Goal: Task Accomplishment & Management: Use online tool/utility

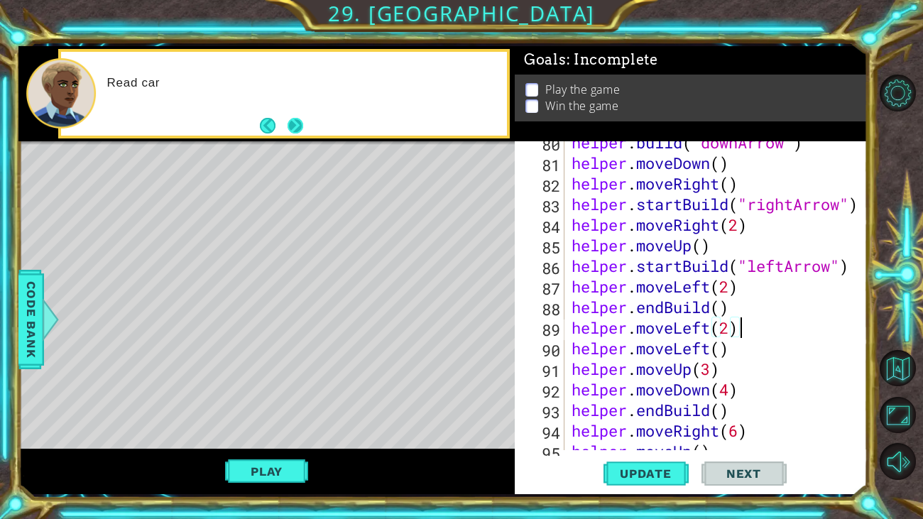
scroll to position [1635, 0]
click at [300, 123] on button "Next" at bounding box center [295, 126] width 16 height 16
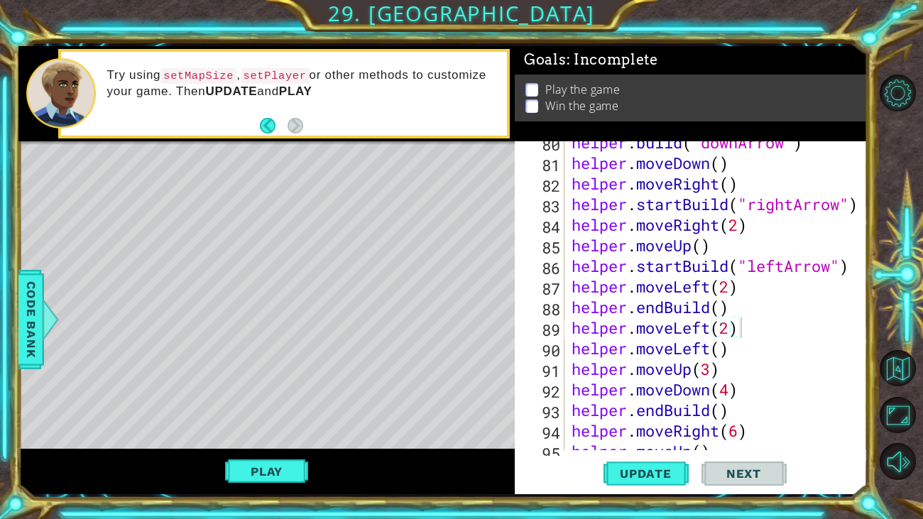
click at [732, 347] on div "helper . build ( "downArrow" ) helper . moveDown ( ) helper . moveRight ( ) hel…" at bounding box center [719, 307] width 302 height 350
type textarea "helper.moveUp(3)"
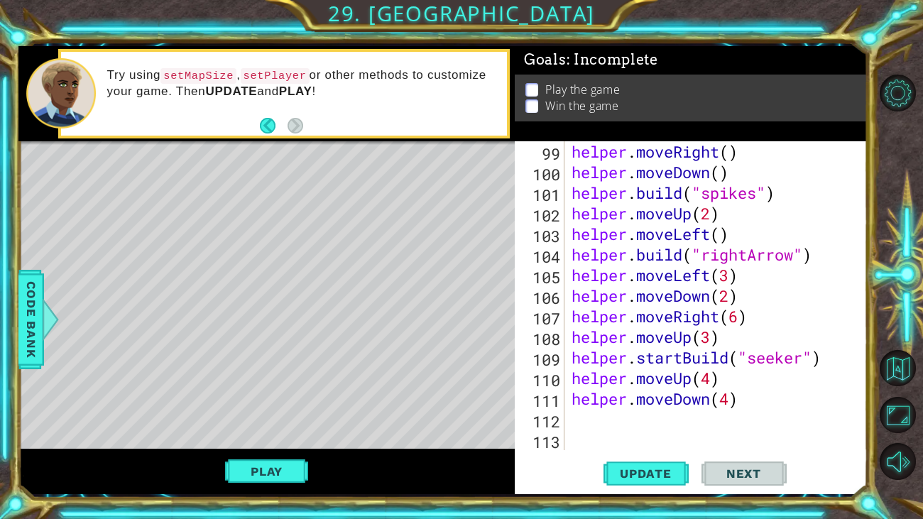
scroll to position [2016, 0]
click at [627, 418] on div "helper . moveRight ( ) helper . moveDown ( ) helper . build ( "spikes" ) helper…" at bounding box center [719, 316] width 302 height 350
type textarea "h"
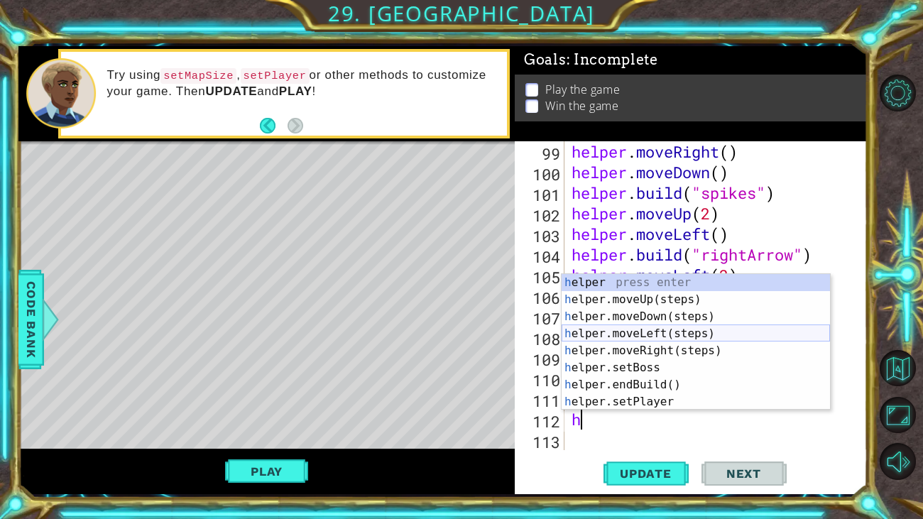
click at [652, 331] on div "h elper press enter h elper.moveUp(steps) press enter h elper.moveDown(steps) p…" at bounding box center [695, 359] width 268 height 170
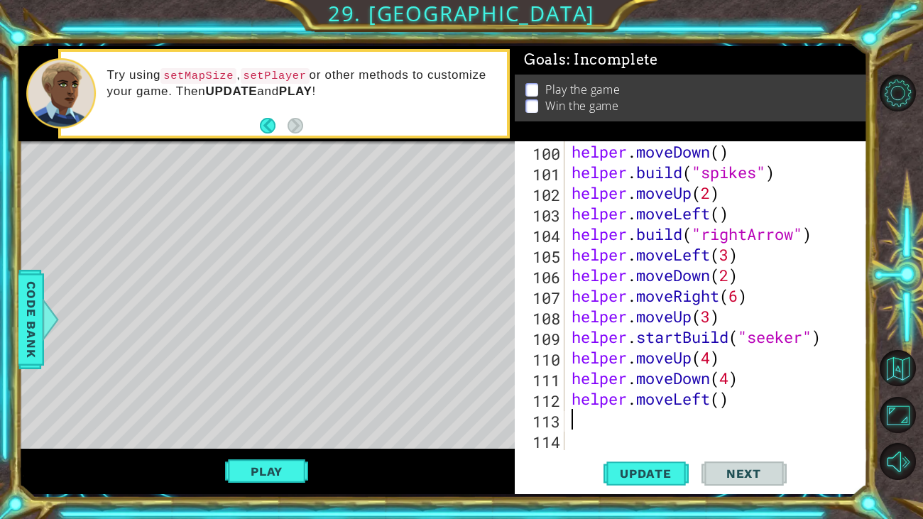
scroll to position [2037, 0]
click at [719, 400] on div "helper . moveDown ( ) helper . build ( "spikes" ) helper . moveUp ( 2 ) helper …" at bounding box center [719, 316] width 302 height 350
type textarea "helper.moveLeft(6)"
click at [671, 411] on div "helper . moveDown ( ) helper . build ( "spikes" ) helper . moveUp ( 2 ) helper …" at bounding box center [719, 316] width 302 height 350
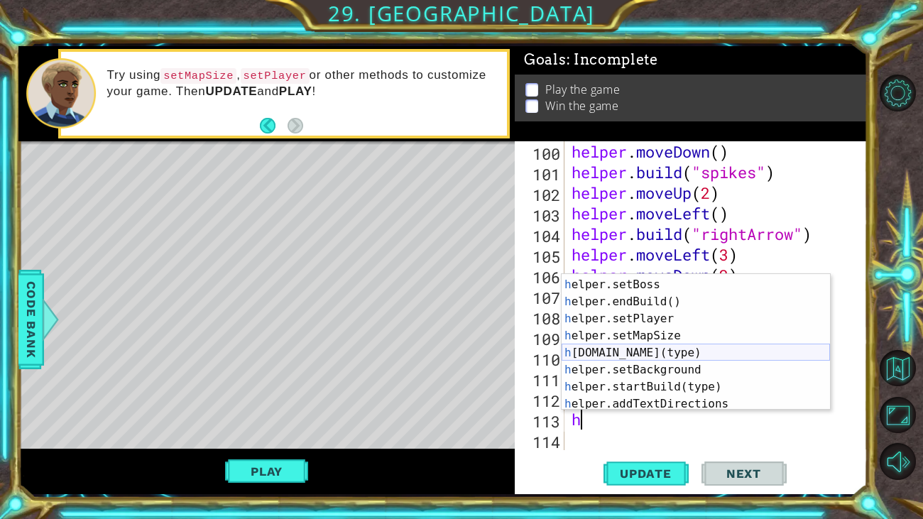
scroll to position [83, 0]
click at [661, 358] on div "h elper.moveRight(steps) press enter h elper.setBoss press enter h elper.endBui…" at bounding box center [695, 344] width 268 height 170
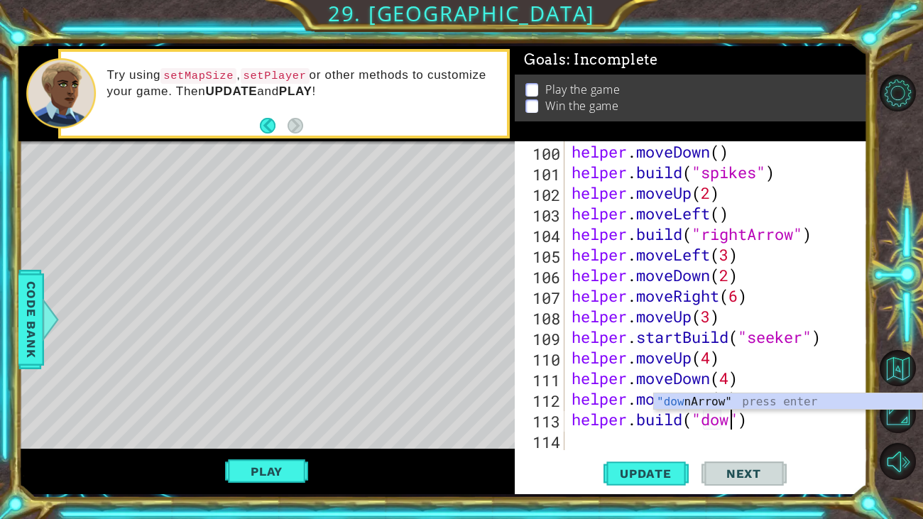
scroll to position [0, 7]
click at [736, 404] on div ""down Arrow" press enter" at bounding box center [788, 418] width 268 height 51
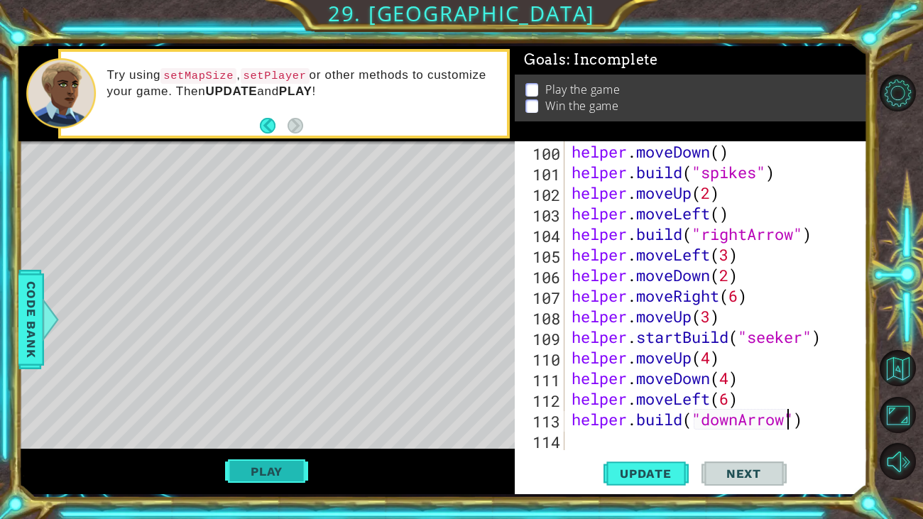
type textarea "[DOMAIN_NAME]("downArrow")"
drag, startPoint x: 278, startPoint y: 463, endPoint x: 783, endPoint y: 432, distance: 506.2
click at [783, 432] on div "1 ההההההההההההההההההההההההההההההההההההההההההההההההההההההההההההההההההההההההההההה…" at bounding box center [442, 270] width 849 height 448
click at [632, 475] on span "Update" at bounding box center [645, 473] width 80 height 14
click at [260, 481] on button "Play" at bounding box center [266, 471] width 83 height 27
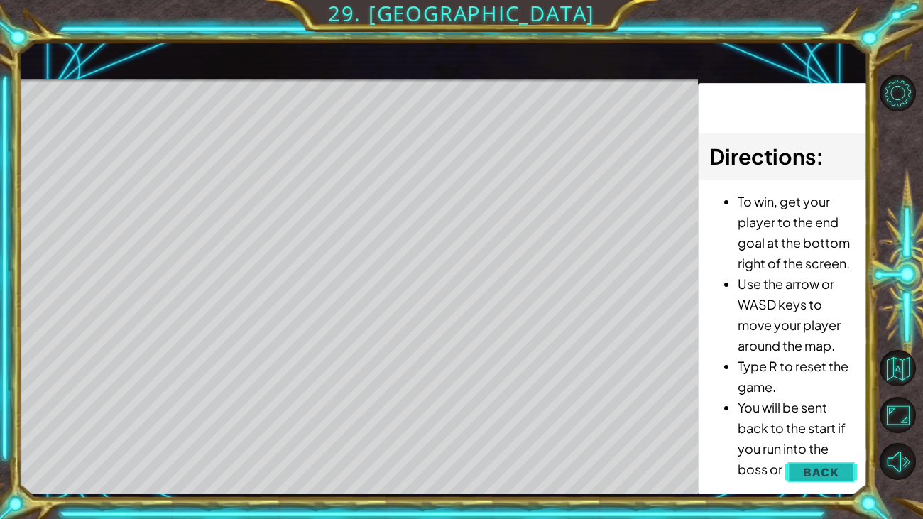
click at [830, 473] on span "Back" at bounding box center [821, 472] width 36 height 14
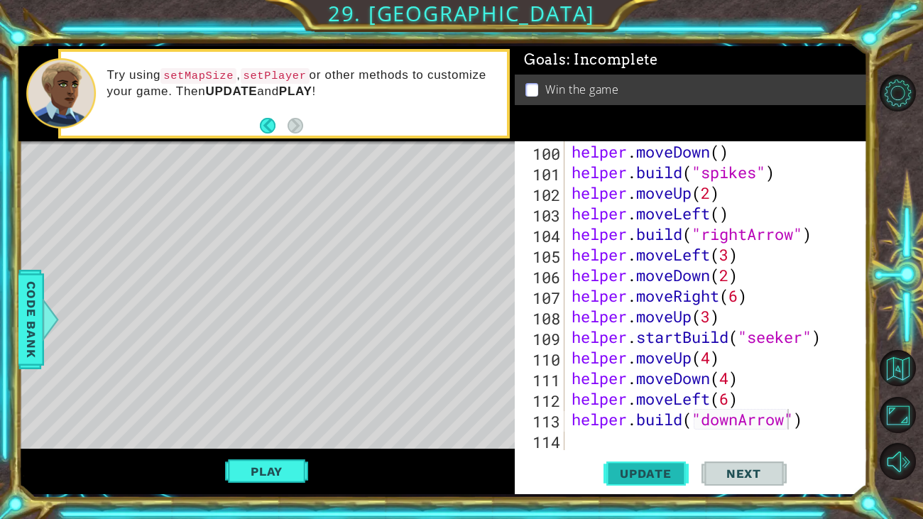
click at [646, 467] on span "Update" at bounding box center [645, 473] width 80 height 14
click at [639, 475] on span "Update" at bounding box center [645, 473] width 80 height 14
click at [607, 432] on div "helper . moveDown ( ) helper . build ( "spikes" ) helper . moveUp ( 2 ) helper …" at bounding box center [719, 316] width 302 height 350
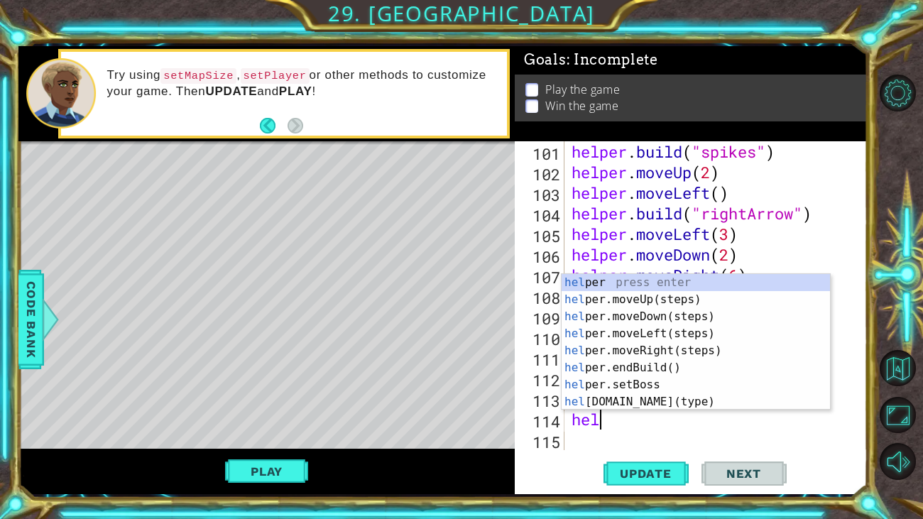
scroll to position [0, 1]
type textarea "helper"
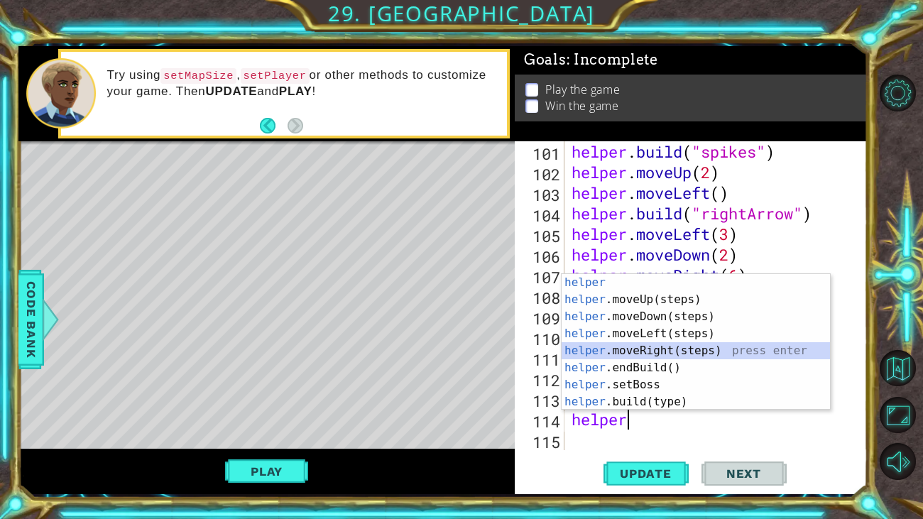
click at [694, 350] on div "helper press enter helper .moveUp(steps) press enter helper .moveDown(steps) pr…" at bounding box center [695, 359] width 268 height 170
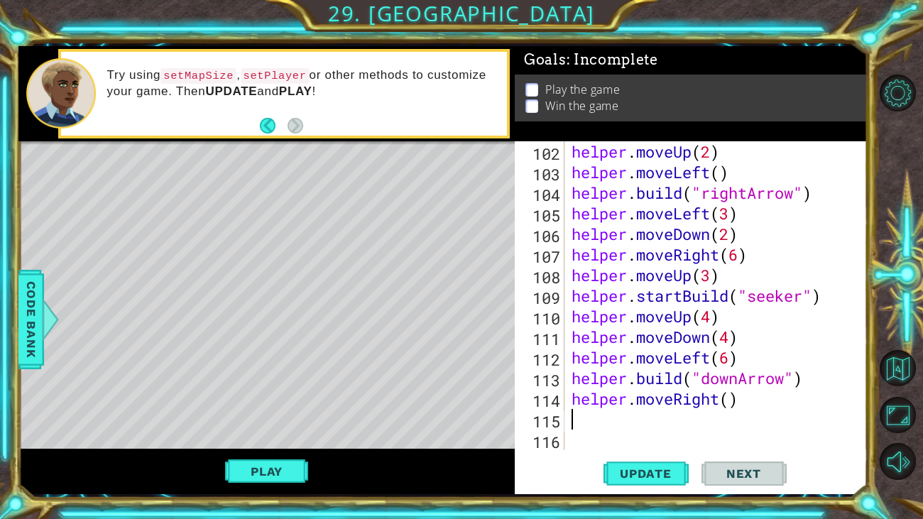
scroll to position [2079, 0]
click at [730, 394] on div "helper . moveUp ( 2 ) helper . moveLeft ( ) helper . build ( "rightArrow" ) hel…" at bounding box center [719, 316] width 302 height 350
type textarea "helper.moveRight(2)"
click at [641, 436] on div "helper . moveUp ( 2 ) helper . moveLeft ( ) helper . build ( "rightArrow" ) hel…" at bounding box center [719, 316] width 302 height 350
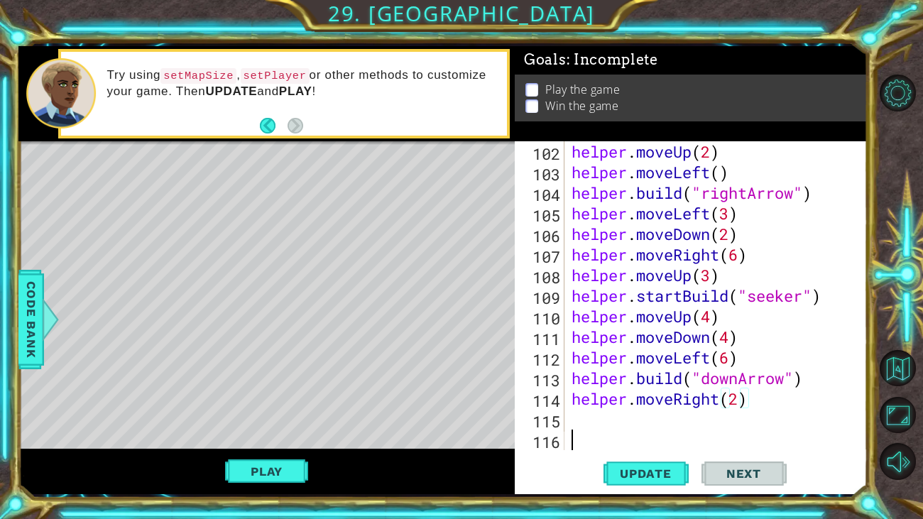
scroll to position [0, 0]
click at [629, 424] on div "helper . moveUp ( 2 ) helper . moveLeft ( ) helper . build ( "rightArrow" ) hel…" at bounding box center [719, 316] width 302 height 350
type textarea "h"
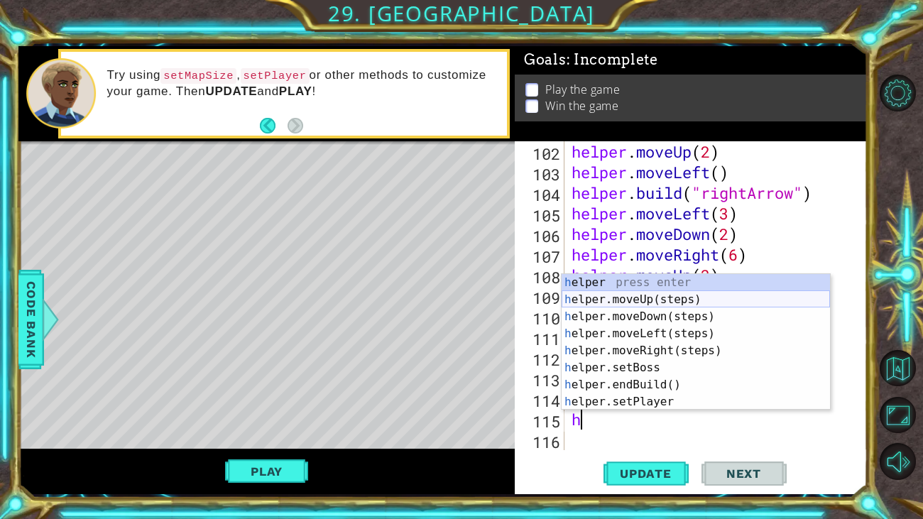
click at [656, 305] on div "h elper press enter h elper.moveUp(steps) press enter h elper.moveDown(steps) p…" at bounding box center [695, 359] width 268 height 170
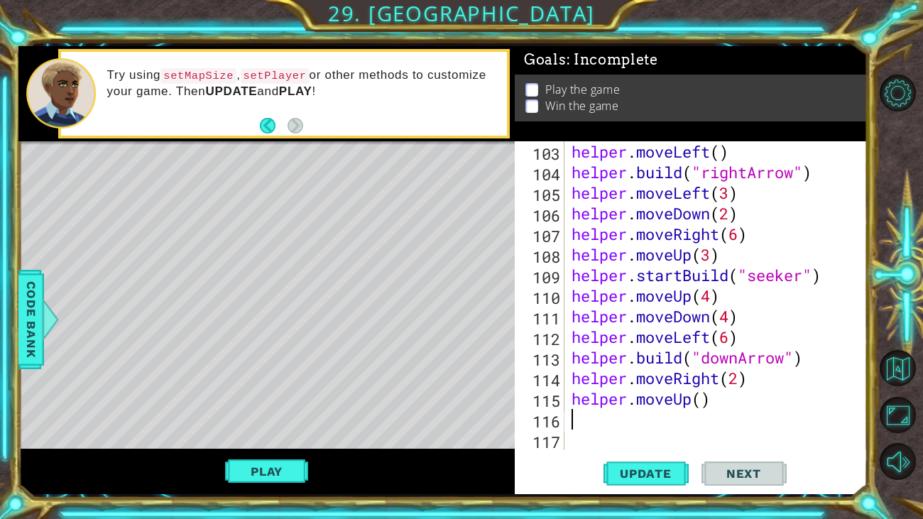
scroll to position [2098, 0]
click at [700, 399] on div "helper . moveLeft ( ) helper . build ( "rightArrow" ) helper . moveLeft ( 3 ) h…" at bounding box center [719, 316] width 302 height 350
type textarea "helper.moveUp(2)"
click at [666, 416] on div "helper . moveLeft ( ) helper . build ( "rightArrow" ) helper . moveLeft ( 3 ) h…" at bounding box center [719, 316] width 302 height 350
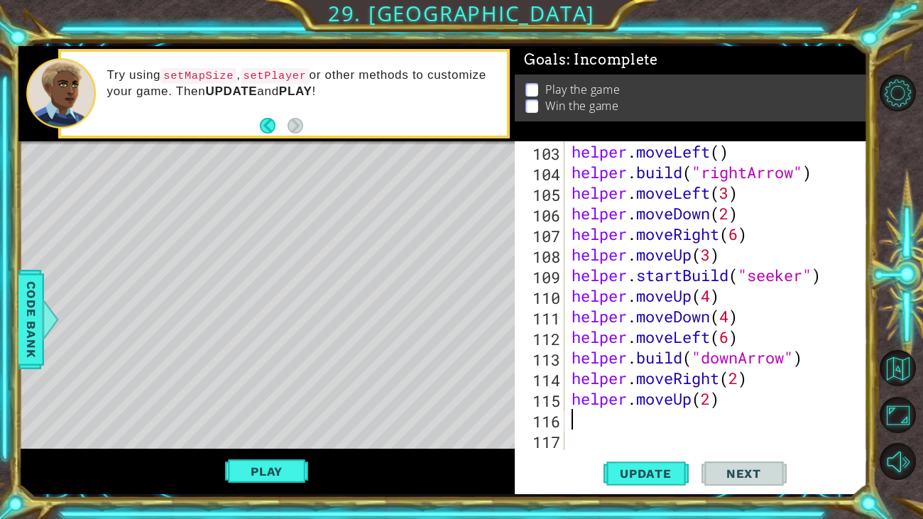
scroll to position [0, 0]
click at [634, 478] on span "Update" at bounding box center [645, 473] width 80 height 14
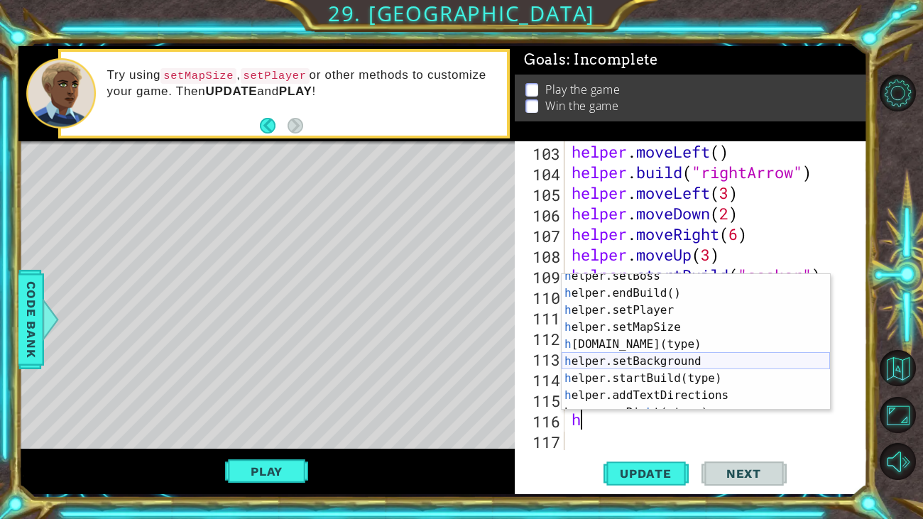
scroll to position [92, 0]
click at [630, 341] on div "h elper.setBoss press enter h elper.endBuild() press enter h elper.setPlayer pr…" at bounding box center [695, 353] width 268 height 170
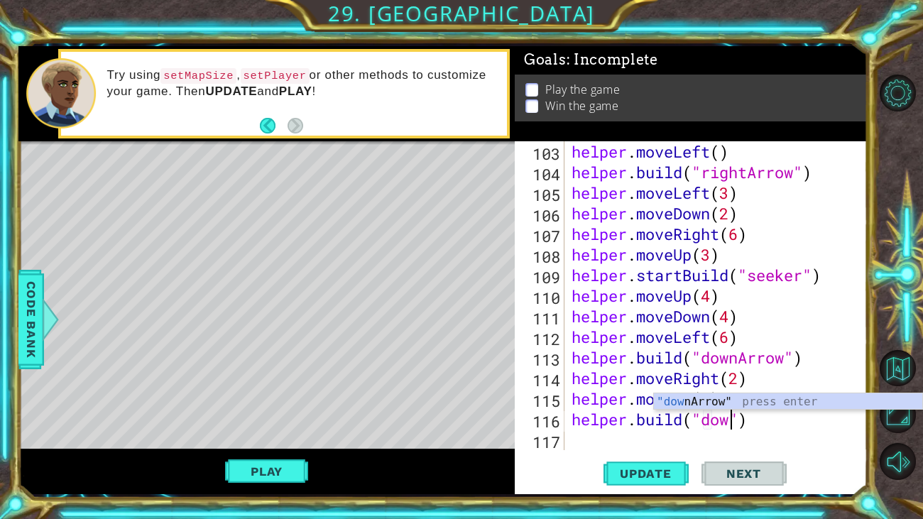
scroll to position [0, 7]
click at [702, 409] on body "1 ההההההההההההההההההההההההההההההההההההההההההההההההההההההההההההההההההההההההההההה…" at bounding box center [461, 259] width 923 height 519
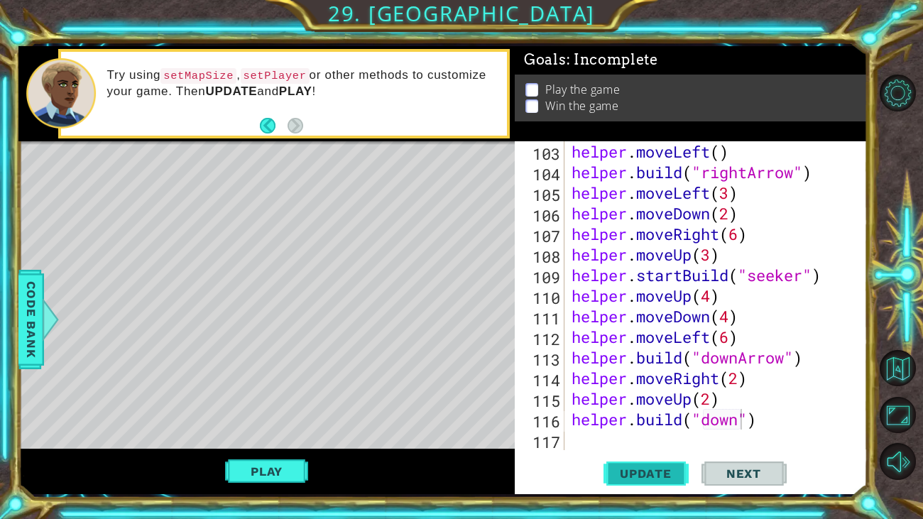
click at [662, 476] on span "Update" at bounding box center [645, 473] width 80 height 14
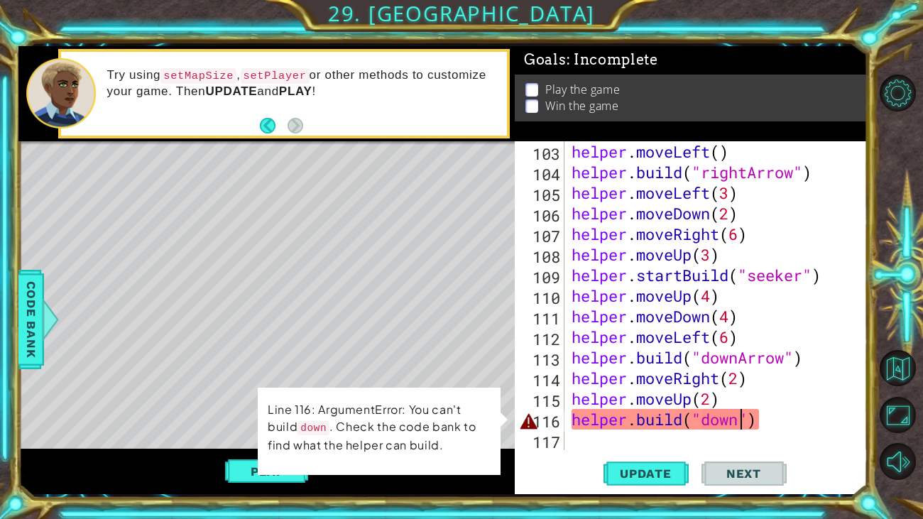
scroll to position [0, 8]
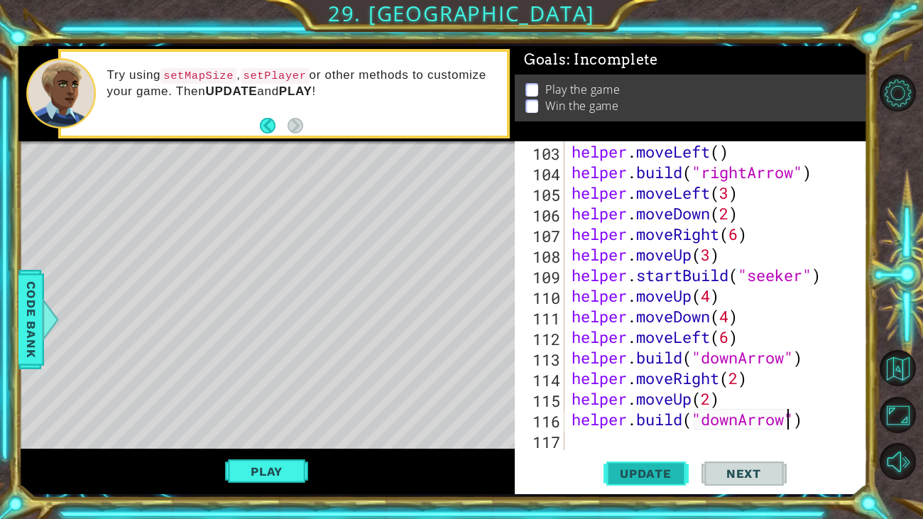
type textarea "[DOMAIN_NAME]("downArrow")"
click at [656, 474] on span "Update" at bounding box center [645, 473] width 80 height 14
click at [644, 466] on span "Update" at bounding box center [645, 473] width 80 height 14
click at [570, 432] on div "helper . moveLeft ( ) helper . build ( "rightArrow" ) helper . moveLeft ( 3 ) h…" at bounding box center [719, 316] width 302 height 350
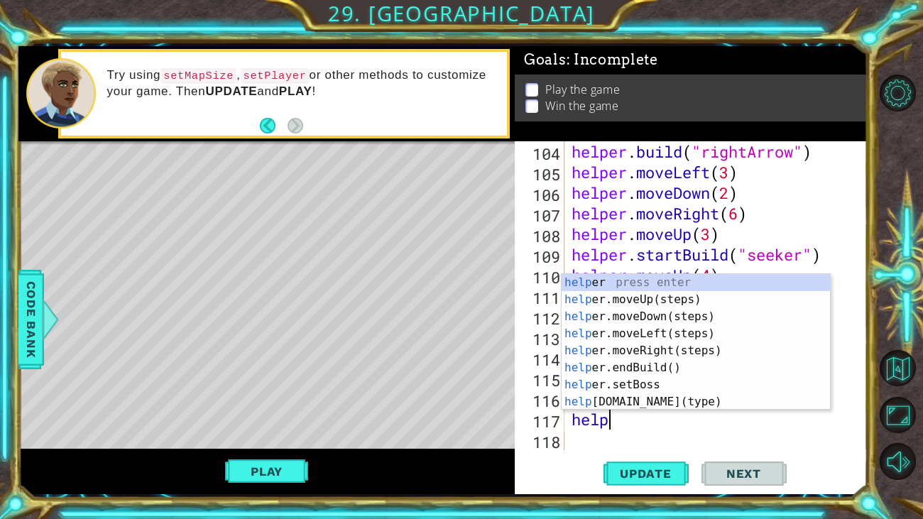
scroll to position [0, 1]
type textarea "helper"
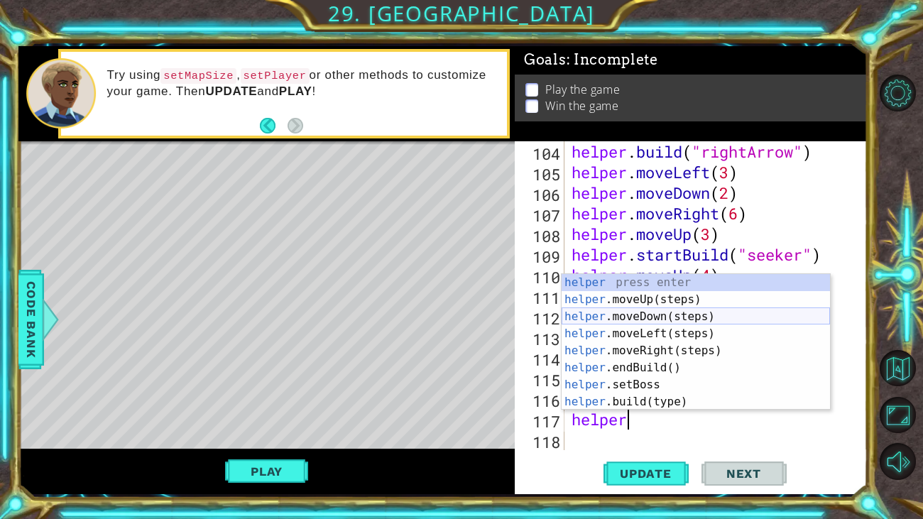
click at [684, 314] on div "helper press enter helper .moveUp(steps) press enter helper .moveDown(steps) pr…" at bounding box center [695, 359] width 268 height 170
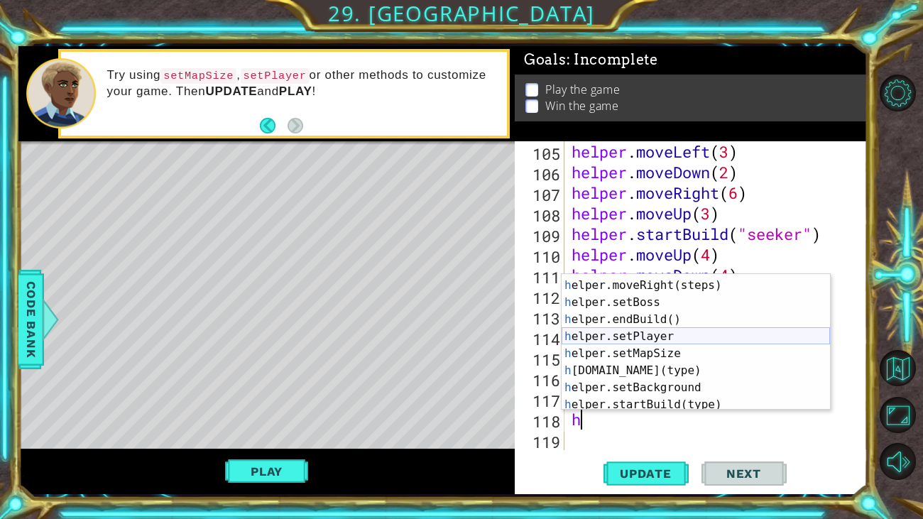
scroll to position [67, 0]
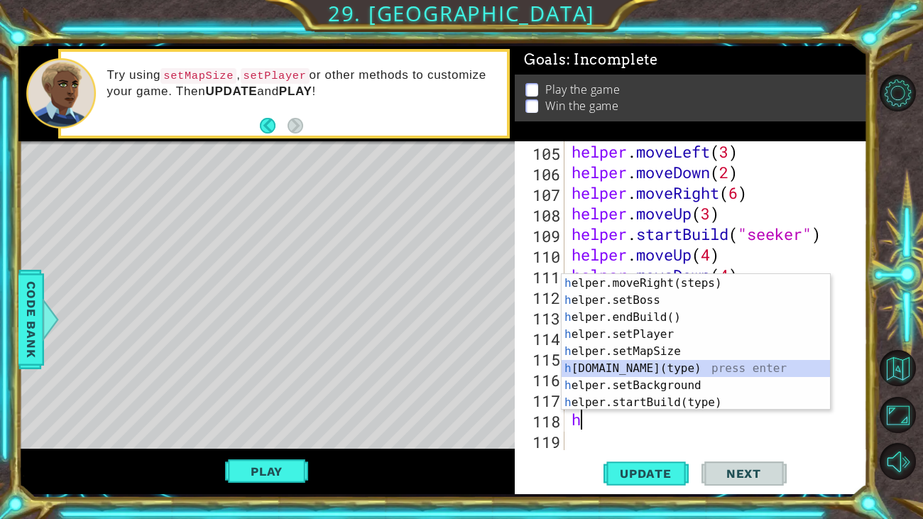
click at [647, 368] on div "h elper.moveLeft(steps) press enter h elper.moveRight(steps) press enter h elpe…" at bounding box center [695, 343] width 268 height 170
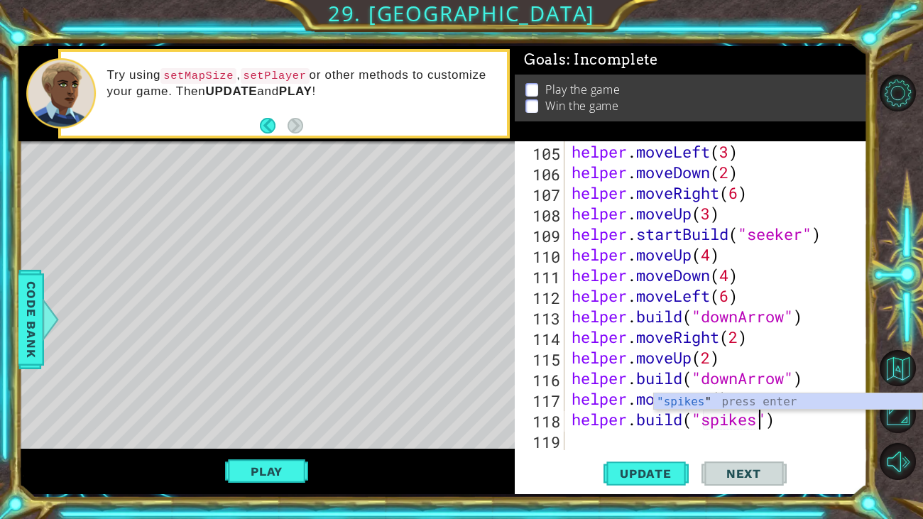
scroll to position [0, 9]
type textarea "[DOMAIN_NAME]("spikes")"
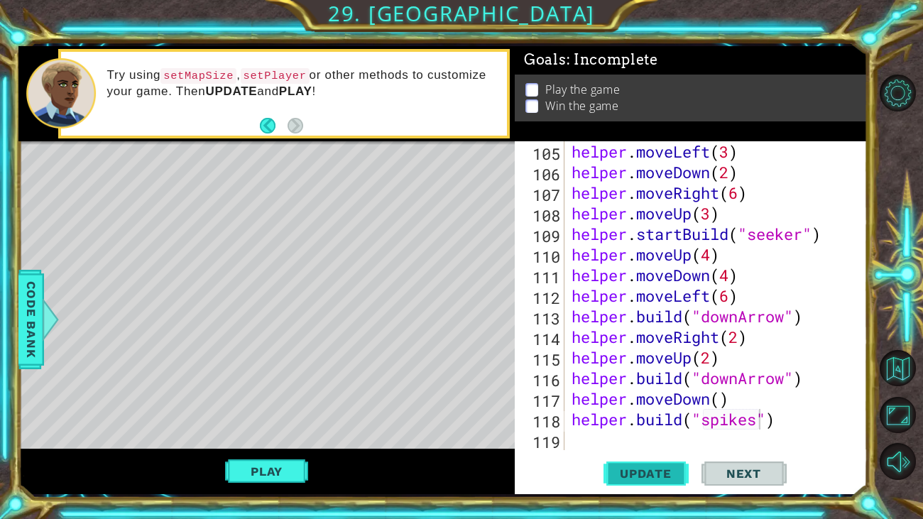
click at [661, 478] on span "Update" at bounding box center [645, 473] width 80 height 14
